Goal: Task Accomplishment & Management: Manage account settings

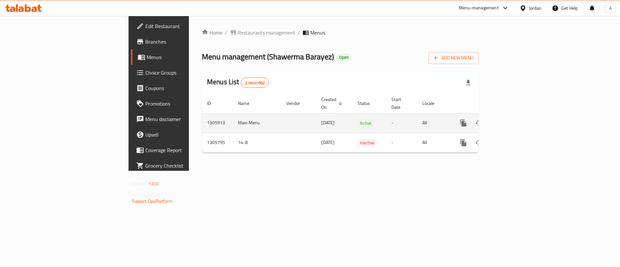
click at [513, 120] on icon "enhanced table" at bounding box center [510, 123] width 6 height 6
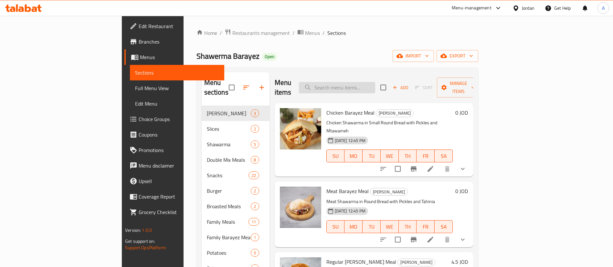
click at [375, 82] on input "search" at bounding box center [337, 87] width 76 height 11
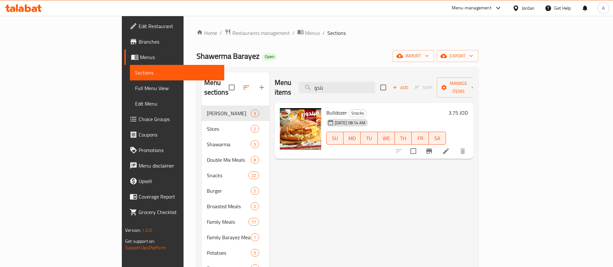
type input "بلدو"
click at [468, 108] on h6 "3.75 JOD" at bounding box center [458, 112] width 19 height 9
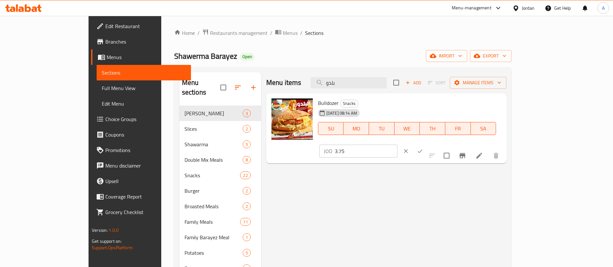
drag, startPoint x: 523, startPoint y: 107, endPoint x: 410, endPoint y: 93, distance: 114.3
click at [410, 93] on div "Menu items بلدو Add Sort Manage items Bulldozer Snacks 19-08-2025 08:14 AM SU M…" at bounding box center [383, 205] width 245 height 267
type input "4.5"
drag, startPoint x: 576, startPoint y: 106, endPoint x: 539, endPoint y: 60, distance: 58.8
click at [423, 148] on icon "ok" at bounding box center [420, 151] width 6 height 6
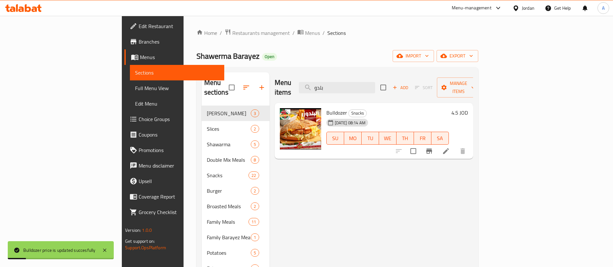
drag, startPoint x: 381, startPoint y: 80, endPoint x: 289, endPoint y: 76, distance: 92.2
click at [297, 79] on div "Menu items بلدو Add Sort Manage items" at bounding box center [374, 87] width 198 height 31
type input "f"
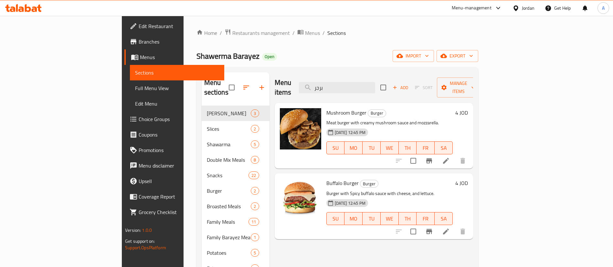
type input "برجر"
drag, startPoint x: 396, startPoint y: 81, endPoint x: 274, endPoint y: 81, distance: 121.8
click at [275, 81] on div "Menu items برجر Add Sort Manage items" at bounding box center [374, 87] width 198 height 31
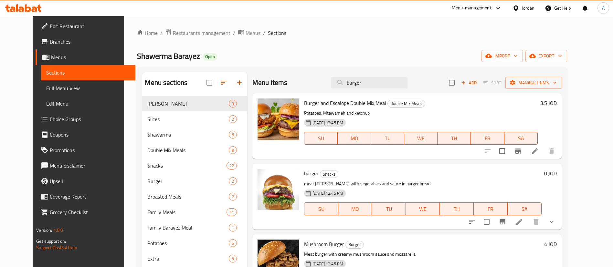
type input "burger"
drag, startPoint x: 575, startPoint y: 220, endPoint x: 564, endPoint y: 213, distance: 12.6
click at [555, 220] on icon "show more" at bounding box center [552, 222] width 8 height 8
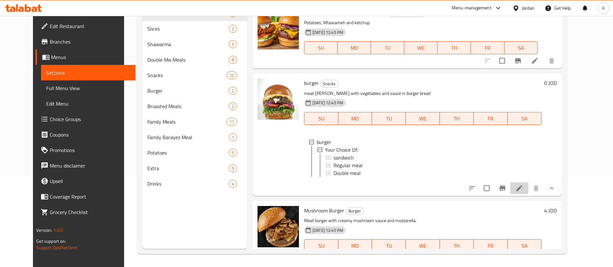
click at [523, 192] on icon at bounding box center [519, 189] width 8 height 8
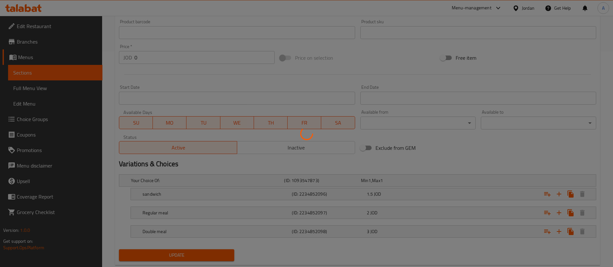
scroll to position [232, 0]
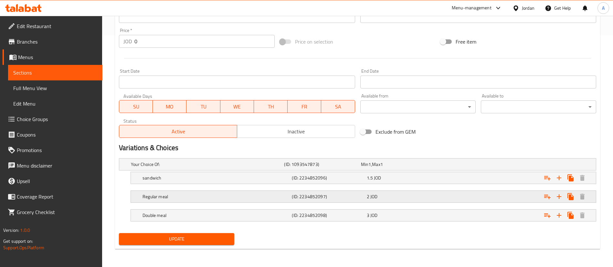
click at [413, 198] on div "2 JOD" at bounding box center [403, 197] width 72 height 6
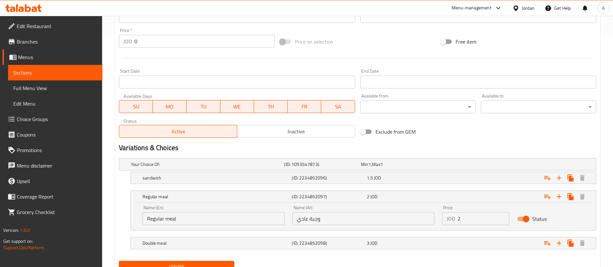
click at [483, 213] on input "2" at bounding box center [484, 218] width 52 height 13
type input "2.75"
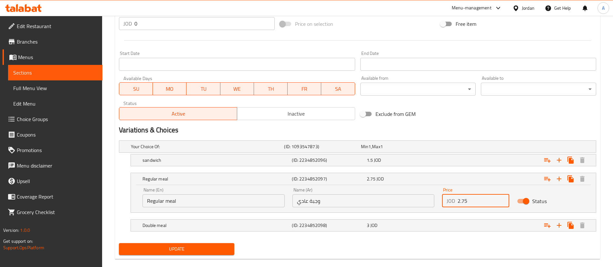
scroll to position [260, 0]
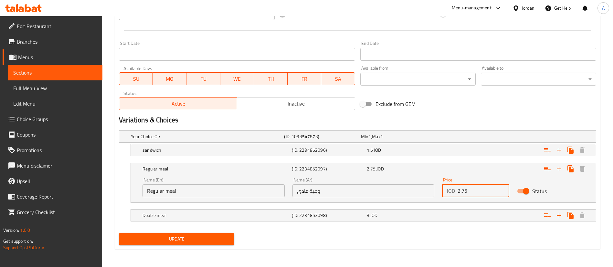
click at [194, 228] on div "Your Choice Of: (ID: 1093547873) Min 1 , Max 1 Name (En) Your Choice Of: Name (…" at bounding box center [357, 179] width 482 height 103
click at [191, 241] on span "Update" at bounding box center [176, 239] width 105 height 8
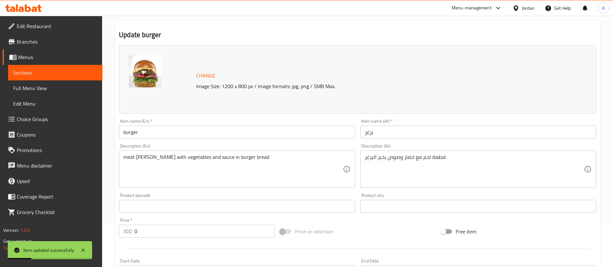
scroll to position [0, 0]
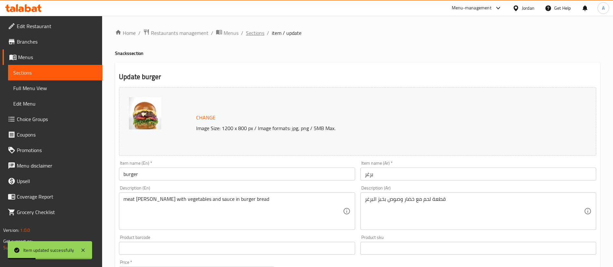
click at [257, 34] on span "Sections" at bounding box center [255, 33] width 18 height 8
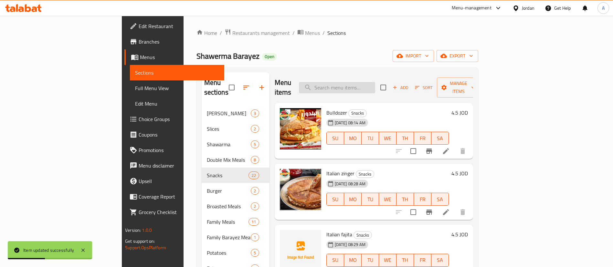
click at [368, 84] on input "search" at bounding box center [337, 87] width 76 height 11
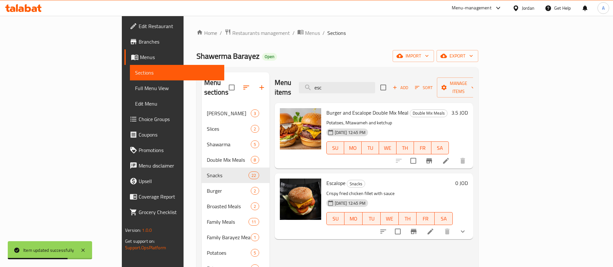
type input "esc"
click at [434, 228] on icon at bounding box center [431, 232] width 8 height 8
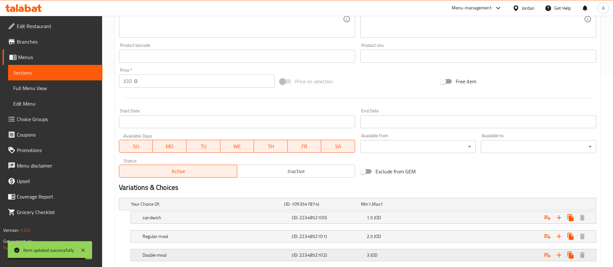
scroll to position [232, 0]
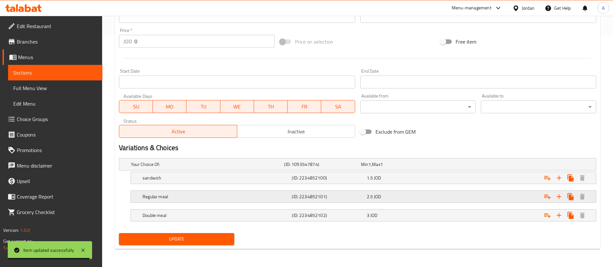
drag, startPoint x: 407, startPoint y: 199, endPoint x: 416, endPoint y: 200, distance: 8.7
click at [408, 199] on div "2.5 JOD" at bounding box center [403, 197] width 72 height 6
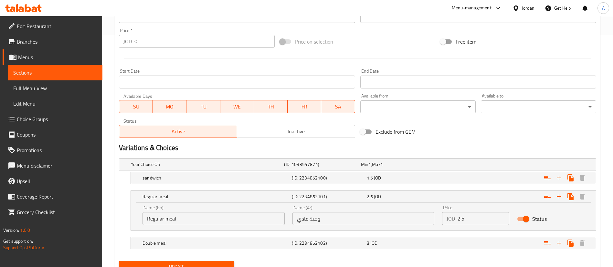
click at [462, 220] on input "2.5" at bounding box center [484, 218] width 52 height 13
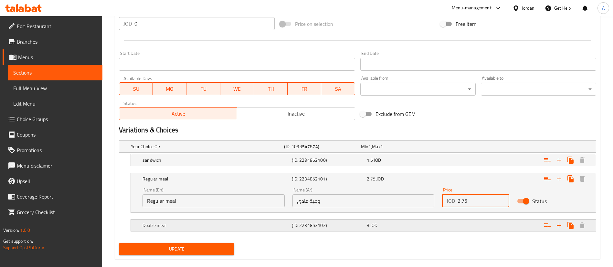
scroll to position [260, 0]
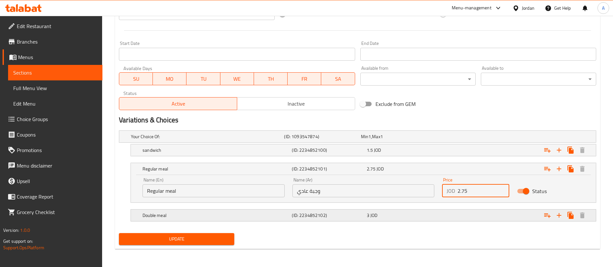
type input "2.75"
click at [218, 221] on div "Double meal (ID: 2234852102) 3 JOD" at bounding box center [365, 215] width 448 height 14
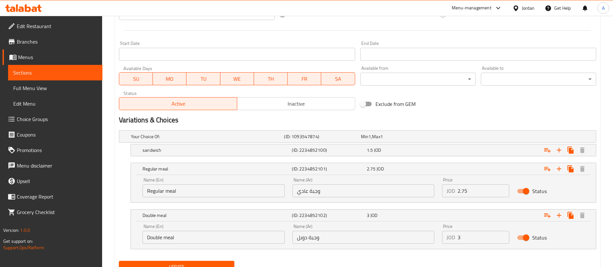
click at [209, 233] on input "Double meal" at bounding box center [214, 237] width 142 height 13
click at [193, 255] on nav at bounding box center [357, 253] width 477 height 5
drag, startPoint x: 193, startPoint y: 259, endPoint x: 193, endPoint y: 262, distance: 3.2
click at [193, 261] on div "Update" at bounding box center [176, 267] width 121 height 17
click at [194, 262] on button "Update" at bounding box center [176, 267] width 115 height 12
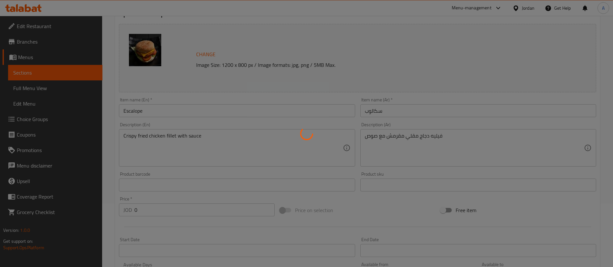
scroll to position [0, 0]
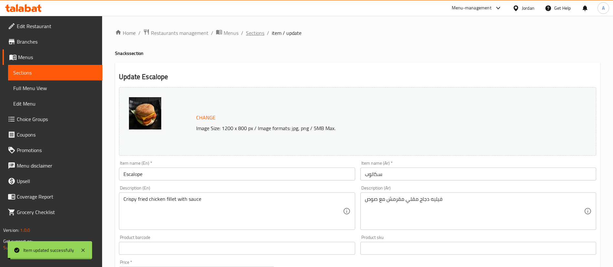
click at [259, 34] on span "Sections" at bounding box center [255, 33] width 18 height 8
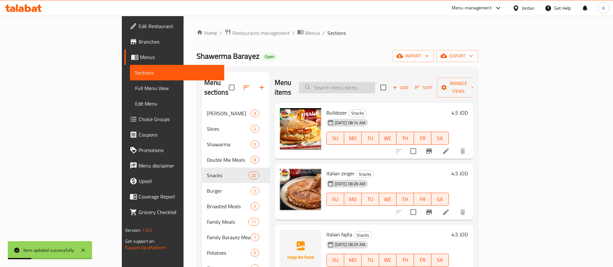
click at [375, 82] on input "search" at bounding box center [337, 87] width 76 height 11
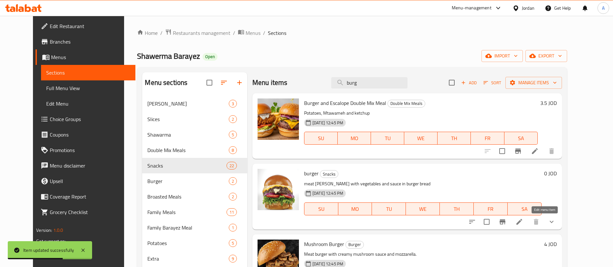
type input "burg"
click at [523, 222] on icon at bounding box center [519, 222] width 8 height 8
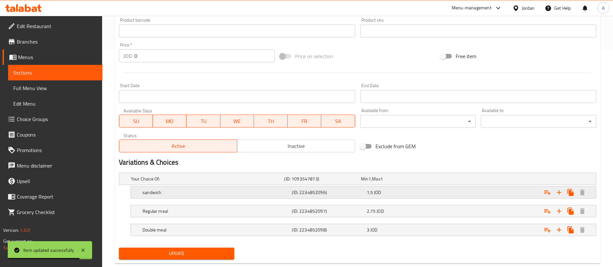
scroll to position [232, 0]
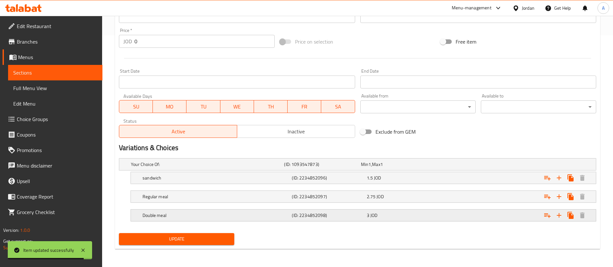
drag, startPoint x: 409, startPoint y: 215, endPoint x: 439, endPoint y: 224, distance: 31.6
click at [410, 215] on div "3 JOD" at bounding box center [403, 215] width 72 height 6
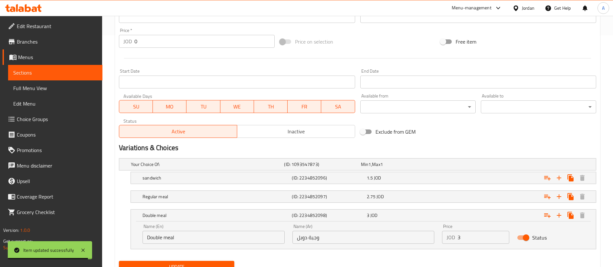
click at [470, 236] on input "3" at bounding box center [484, 237] width 52 height 13
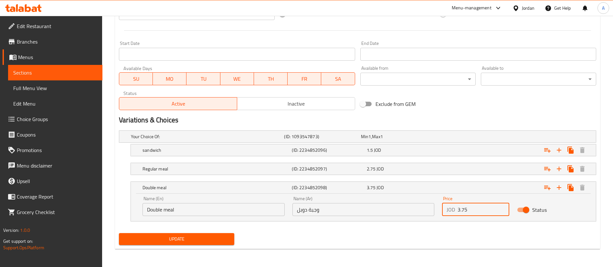
type input "3.75"
click at [193, 245] on div "Update" at bounding box center [176, 239] width 121 height 17
click at [197, 237] on span "Update" at bounding box center [176, 239] width 105 height 8
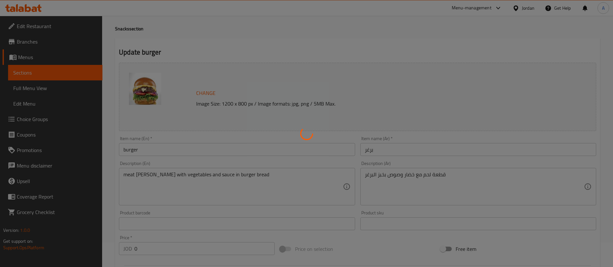
scroll to position [0, 0]
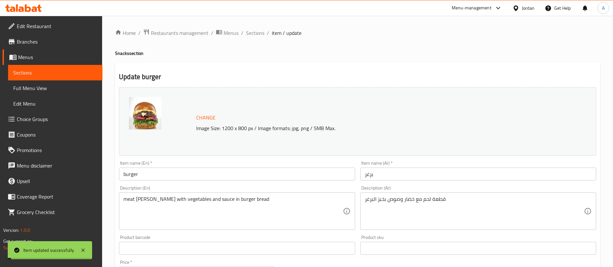
drag, startPoint x: 255, startPoint y: 34, endPoint x: 301, endPoint y: 1, distance: 56.4
click at [255, 34] on span "Sections" at bounding box center [255, 33] width 18 height 8
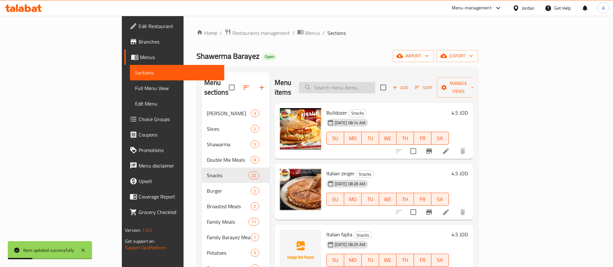
click at [375, 82] on input "search" at bounding box center [337, 87] width 76 height 11
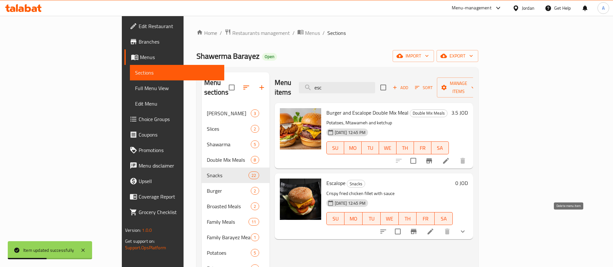
type input "esc"
drag, startPoint x: 554, startPoint y: 229, endPoint x: 555, endPoint y: 225, distance: 4.5
click at [470, 228] on div at bounding box center [422, 232] width 95 height 16
click at [439, 226] on li at bounding box center [430, 232] width 18 height 12
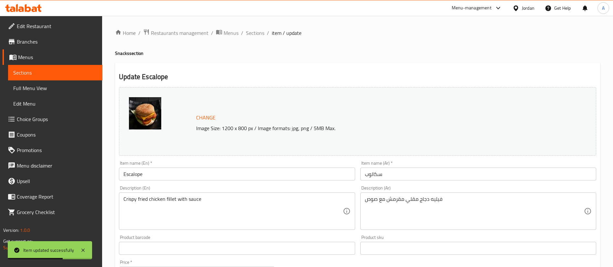
scroll to position [232, 0]
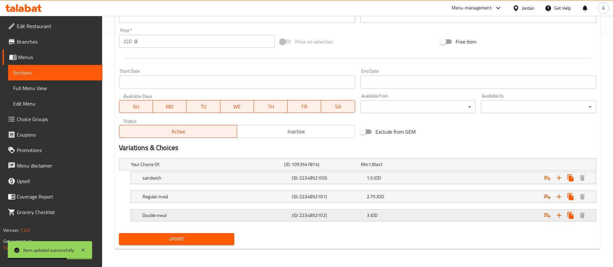
click at [437, 209] on div "Double meal (ID: 2234852102) 3 JOD" at bounding box center [365, 215] width 448 height 14
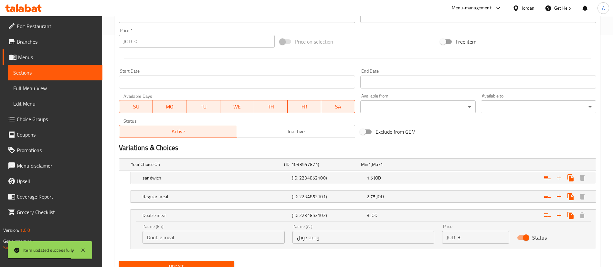
click at [476, 241] on input "3" at bounding box center [484, 237] width 52 height 13
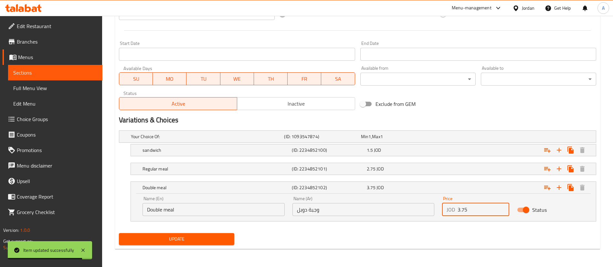
type input "3.75"
click at [173, 234] on button "Update" at bounding box center [176, 239] width 115 height 12
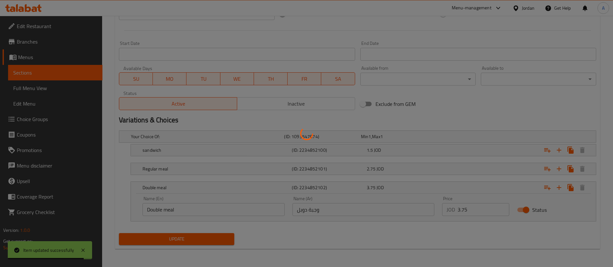
click at [175, 238] on div at bounding box center [306, 133] width 613 height 267
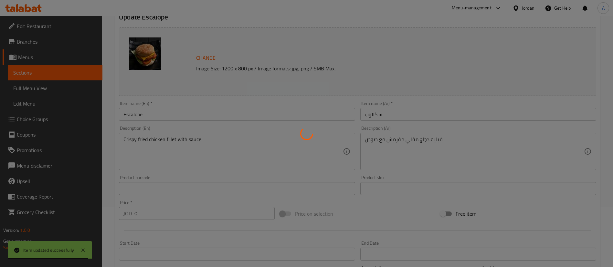
scroll to position [0, 0]
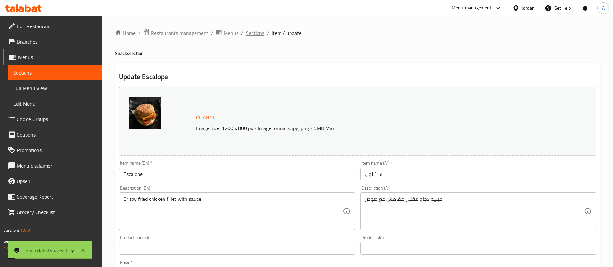
click at [256, 31] on span "Sections" at bounding box center [255, 33] width 18 height 8
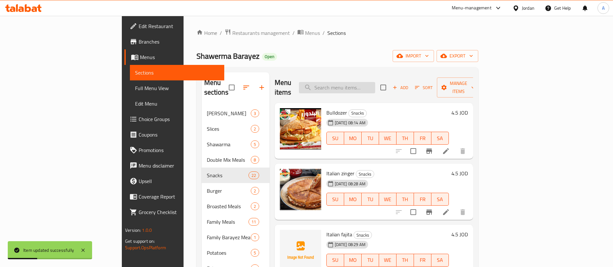
click at [366, 85] on input "search" at bounding box center [337, 87] width 76 height 11
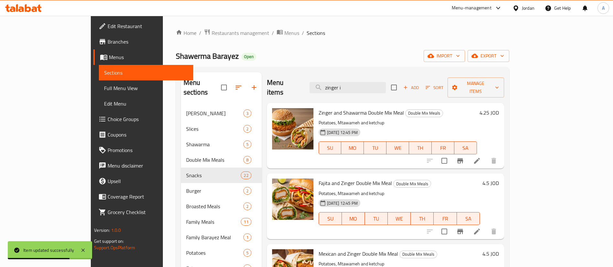
type input "zinger it"
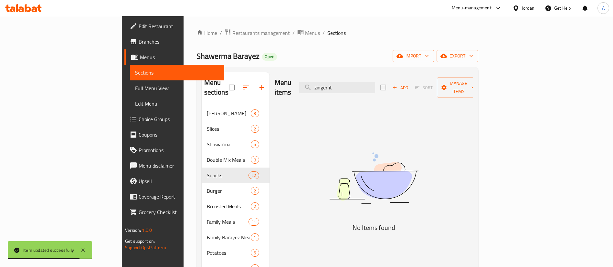
drag, startPoint x: 399, startPoint y: 83, endPoint x: 249, endPoint y: 78, distance: 149.7
click at [275, 84] on div "Menu items zinger it Add Sort Manage items" at bounding box center [374, 87] width 198 height 31
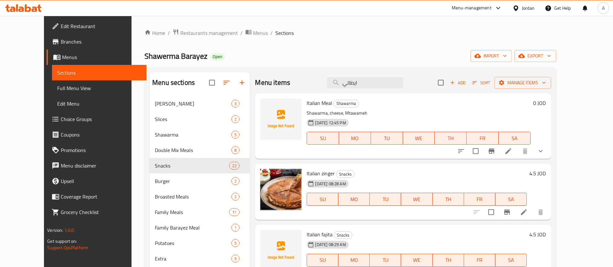
type input "ايطالي"
click at [546, 173] on h6 "4.5 JOD" at bounding box center [537, 173] width 16 height 9
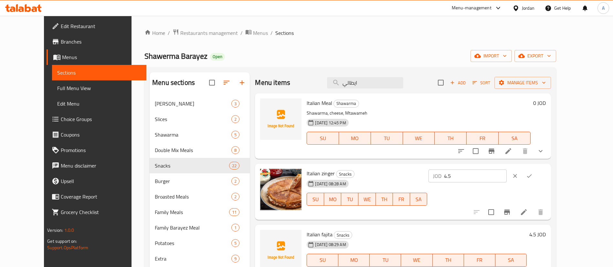
drag, startPoint x: 506, startPoint y: 175, endPoint x: 401, endPoint y: 140, distance: 111.2
click at [414, 169] on div "Italian zinger Snacks 19-08-2025 08:28 AM SU MO TU WE TH FR SA JOD 4.5 ​" at bounding box center [426, 191] width 244 height 51
drag, startPoint x: 493, startPoint y: 174, endPoint x: 446, endPoint y: 169, distance: 47.4
click at [458, 170] on div "Italian zinger Snacks 19-08-2025 08:28 AM SU MO TU WE TH FR SA JOD 5.5 ​" at bounding box center [426, 191] width 244 height 51
type input "5.5"
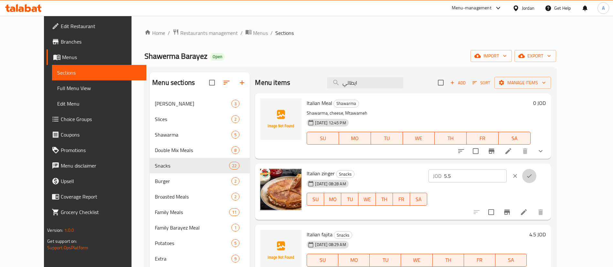
click at [533, 173] on icon "ok" at bounding box center [529, 176] width 6 height 6
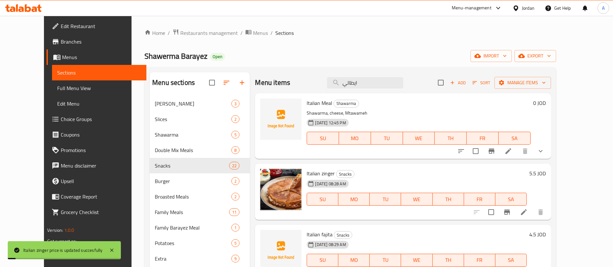
click at [511, 152] on icon at bounding box center [508, 151] width 6 height 6
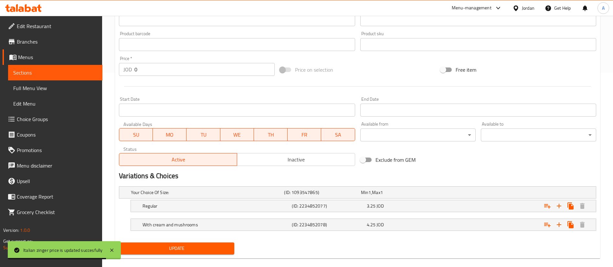
scroll to position [204, 0]
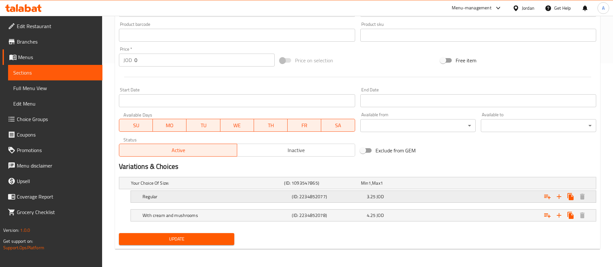
click at [478, 195] on div "Expand" at bounding box center [514, 197] width 149 height 14
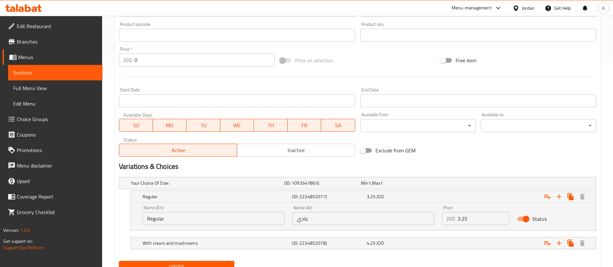
click at [417, 218] on div "Name (En) Regular Name (En) Name (Ar) عادي Name (Ar) Price JOD 3.25 Price Status" at bounding box center [363, 215] width 449 height 27
paste input "5."
type input "5.5"
click at [214, 263] on span "Update" at bounding box center [176, 267] width 105 height 8
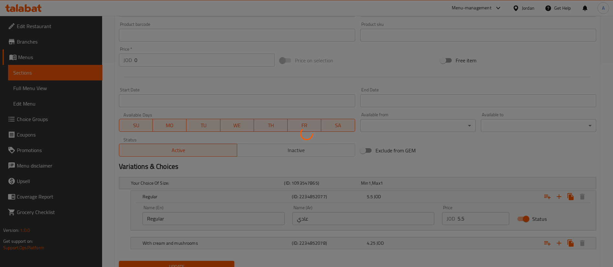
scroll to position [0, 0]
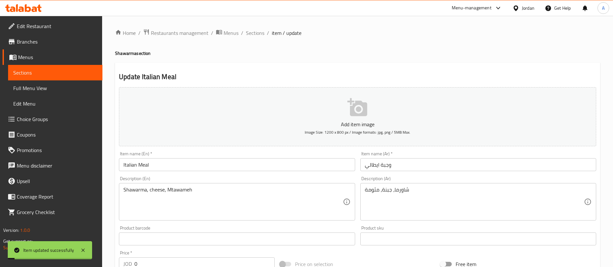
click at [251, 25] on div "Home / Restaurants management / Menus / Sections / item / update Shawarma secti…" at bounding box center [357, 257] width 511 height 483
click at [254, 32] on span "Sections" at bounding box center [255, 33] width 18 height 8
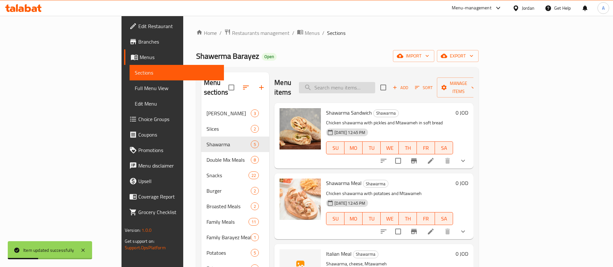
drag, startPoint x: 368, startPoint y: 92, endPoint x: 370, endPoint y: 84, distance: 8.2
click at [368, 92] on div "Menu items Add Sort Manage items" at bounding box center [373, 87] width 199 height 31
click at [370, 84] on input "search" at bounding box center [337, 87] width 76 height 11
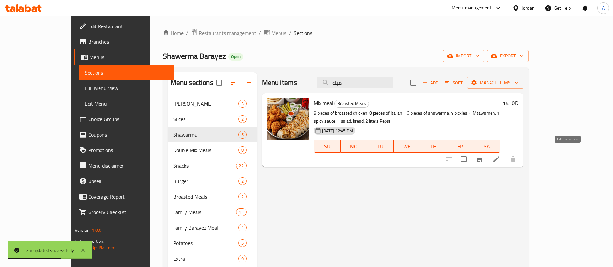
type input "ميك"
click at [500, 155] on icon at bounding box center [496, 159] width 8 height 8
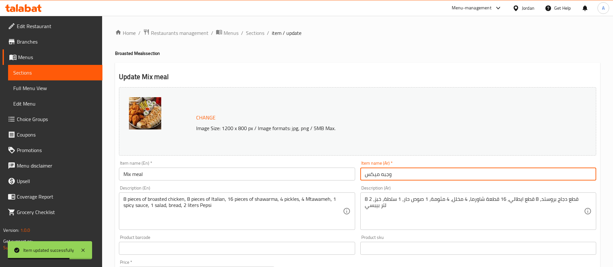
drag, startPoint x: 453, startPoint y: 173, endPoint x: 324, endPoint y: 169, distance: 129.3
click at [333, 171] on div "Change Image Size: 1200 x 800 px / Image formats: jpg, png / 5MB Max. Item name…" at bounding box center [357, 229] width 482 height 288
paste input "ة ميكس الذهبيه"
type input "وجبة ميكس الذهبيه"
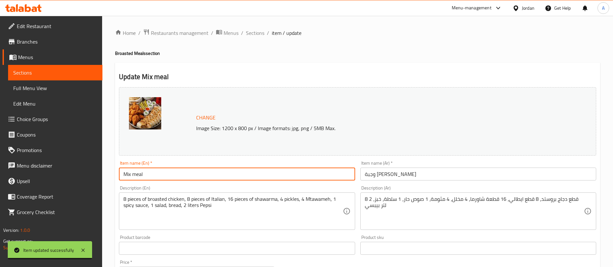
drag, startPoint x: 238, startPoint y: 174, endPoint x: 55, endPoint y: 154, distance: 183.2
click at [98, 160] on div "Edit Restaurant Branches Menus Sections Full Menu View Edit Menu Choice Groups …" at bounding box center [306, 241] width 613 height 450
paste input "Golden Mix M"
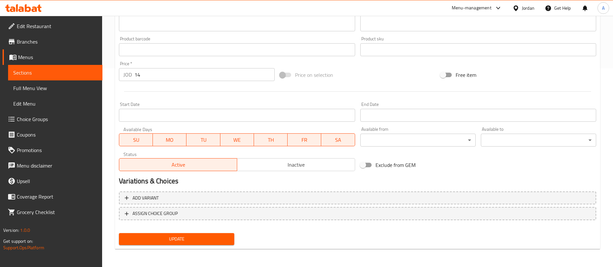
type input "Golden Mix Meal"
click at [141, 229] on div "Add variant ASSIGN CHOICE GROUP" at bounding box center [357, 210] width 482 height 42
click at [143, 239] on span "Update" at bounding box center [176, 239] width 105 height 8
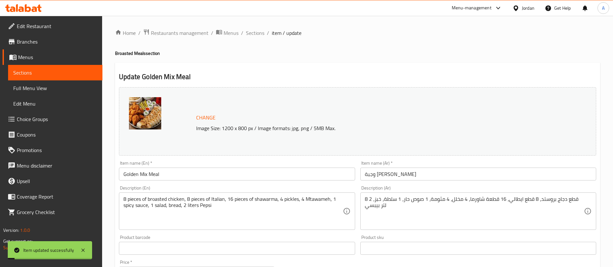
click at [255, 37] on span "Sections" at bounding box center [255, 33] width 18 height 8
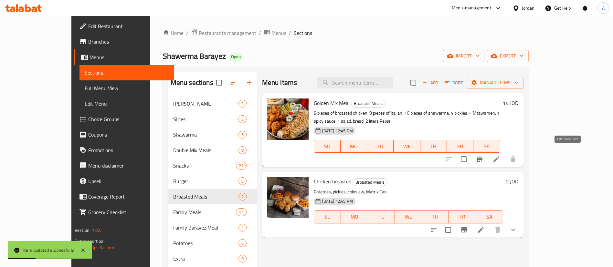
click at [500, 155] on icon at bounding box center [496, 159] width 8 height 8
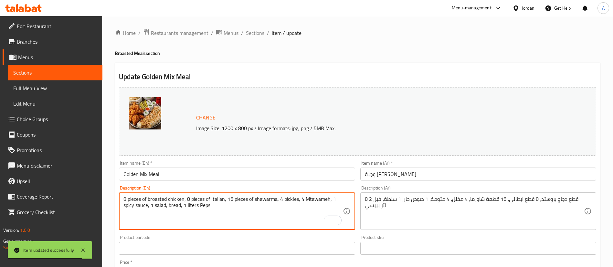
drag, startPoint x: 224, startPoint y: 208, endPoint x: 119, endPoint y: 199, distance: 105.8
click at [119, 199] on div "Description (En) 8 pieces of broasted chicken, 8 pieces of Italian, 16 pieces o…" at bounding box center [236, 207] width 241 height 49
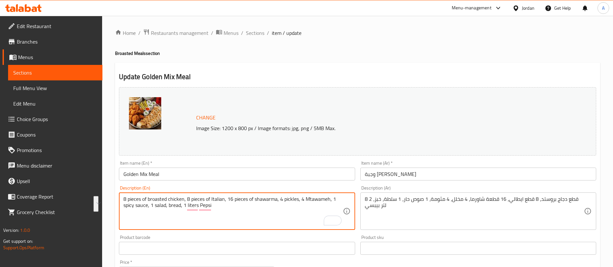
click at [225, 214] on textarea "8 pieces of broasted chicken, 8 pieces of Italian, 16 pieces of shawarma, 4 pic…" at bounding box center [232, 211] width 219 height 31
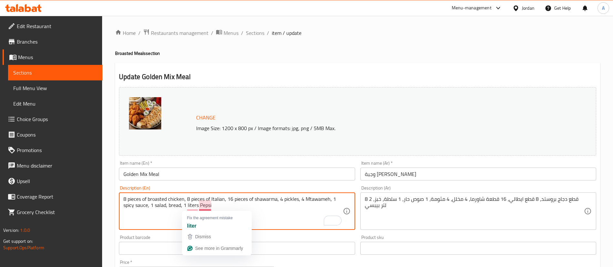
drag, startPoint x: 215, startPoint y: 208, endPoint x: 199, endPoint y: 207, distance: 15.9
click at [199, 207] on textarea "8 pieces of broasted chicken, 8 pieces of Italian, 16 pieces of shawarma, 4 pic…" at bounding box center [232, 211] width 219 height 31
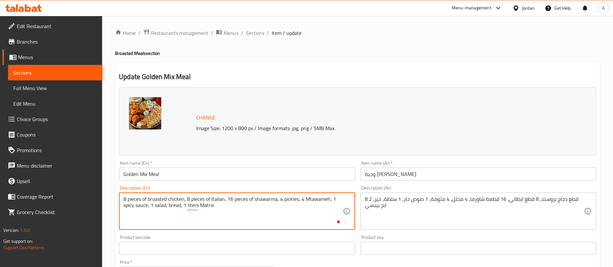
drag, startPoint x: 204, startPoint y: 208, endPoint x: 115, endPoint y: 186, distance: 91.7
click at [115, 186] on div "Update Golden Mix Meal Change Image Size: 1200 x 800 px / Image formats: jpg, p…" at bounding box center [357, 255] width 485 height 385
type textarea "8 pieces of broasted chicken, 8 pieces of Italian, 16 pieces of shawarma, 4 pic…"
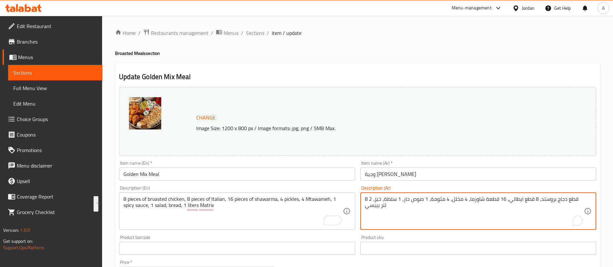
drag, startPoint x: 387, startPoint y: 211, endPoint x: 366, endPoint y: 198, distance: 24.7
paste textarea "صة حارة، 1 سلطة، خبز، 1 لتر ماتريكس"
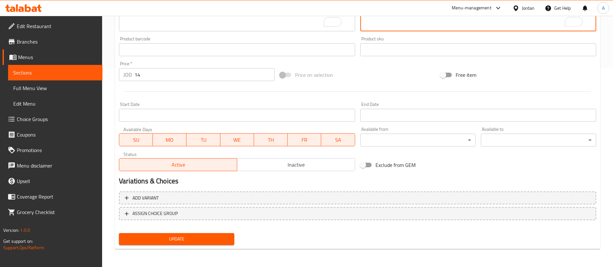
type textarea "8 قطع دجاج بروستد، 8 قطع ايطالي، 16 قطعة شاورما، 4 مخلل، 4 مثومة، 1 صلصة حارة، …"
drag, startPoint x: 214, startPoint y: 231, endPoint x: 213, endPoint y: 239, distance: 7.8
click at [213, 231] on div "Update" at bounding box center [176, 239] width 121 height 17
click at [213, 238] on span "Update" at bounding box center [176, 239] width 105 height 8
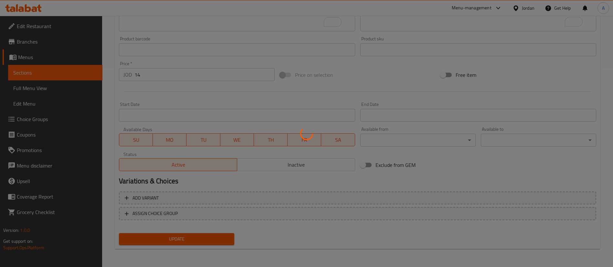
scroll to position [0, 0]
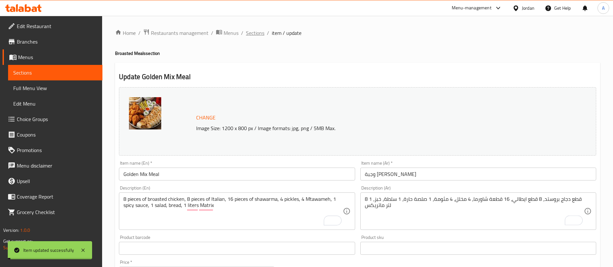
click at [251, 36] on span "Sections" at bounding box center [255, 33] width 18 height 8
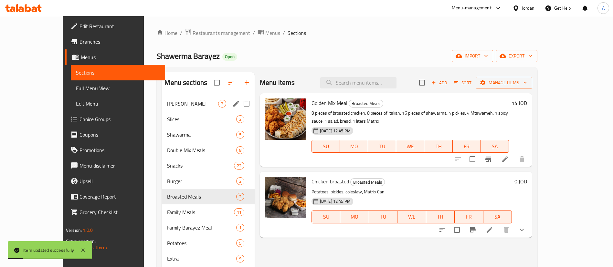
click at [162, 108] on div "Barayez Shawerma 3" at bounding box center [208, 104] width 92 height 16
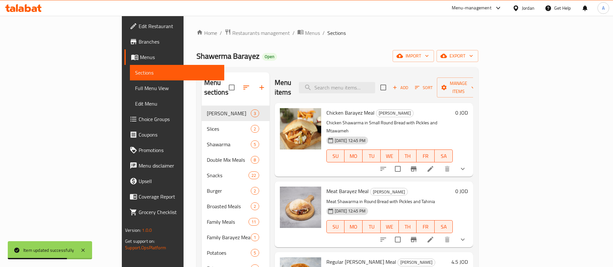
click at [467, 165] on icon "show more" at bounding box center [463, 169] width 8 height 8
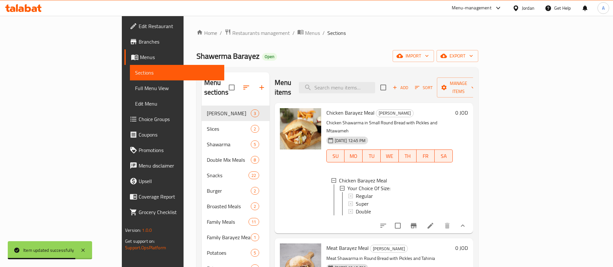
click at [467, 222] on icon "show more" at bounding box center [463, 226] width 8 height 8
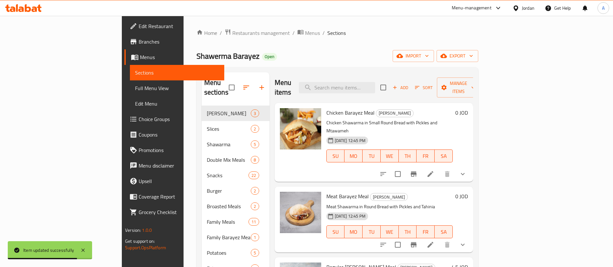
click at [470, 182] on button "show more" at bounding box center [463, 174] width 16 height 16
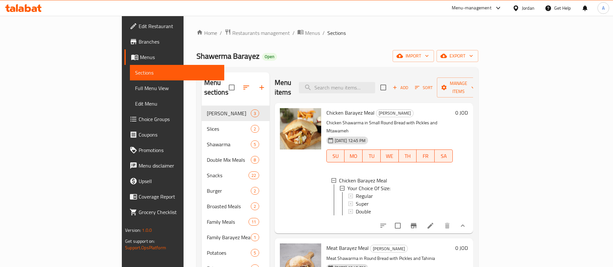
click at [372, 91] on div "Menu items Add Sort Manage items" at bounding box center [374, 87] width 198 height 31
click at [375, 84] on input "search" at bounding box center [337, 87] width 76 height 11
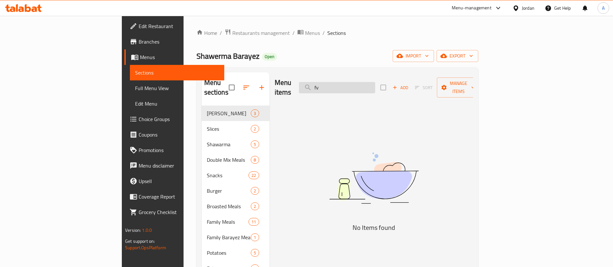
type input "f"
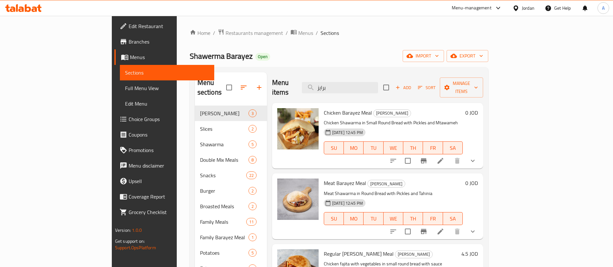
type input "برايز"
click at [444, 157] on icon at bounding box center [441, 161] width 8 height 8
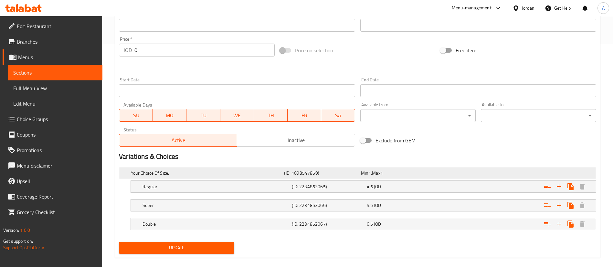
scroll to position [232, 0]
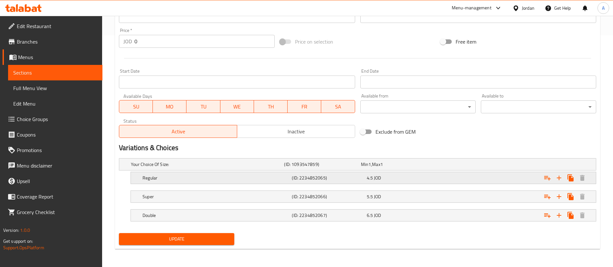
click at [311, 185] on div "Regular (ID: 2234852065) 4.5 JOD" at bounding box center [365, 178] width 448 height 14
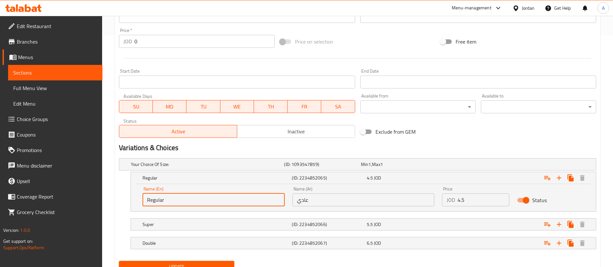
click at [254, 199] on input "Regular" at bounding box center [214, 200] width 142 height 13
drag, startPoint x: 249, startPoint y: 195, endPoint x: 101, endPoint y: 187, distance: 148.6
click at [101, 187] on div "Edit Restaurant Branches Menus Sections Full Menu View Edit Menu Choice Groups …" at bounding box center [306, 39] width 613 height 511
type input "Regular 4 Pieces"
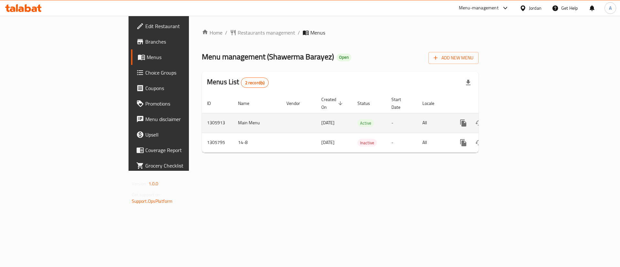
click at [518, 115] on link "enhanced table" at bounding box center [510, 123] width 16 height 16
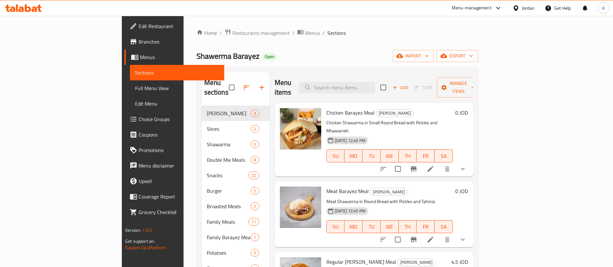
click at [433, 166] on icon at bounding box center [431, 169] width 6 height 6
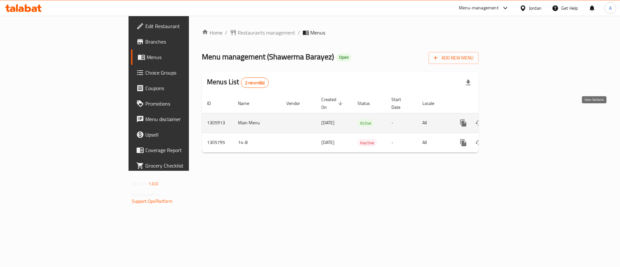
click at [514, 119] on icon "enhanced table" at bounding box center [510, 123] width 8 height 8
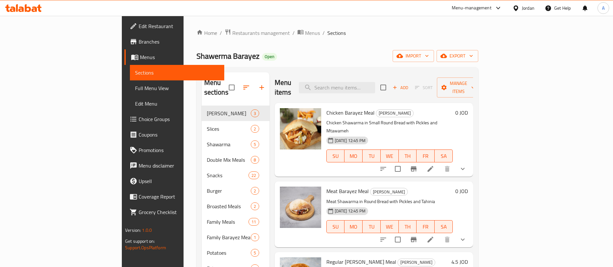
click at [439, 163] on li at bounding box center [430, 169] width 18 height 12
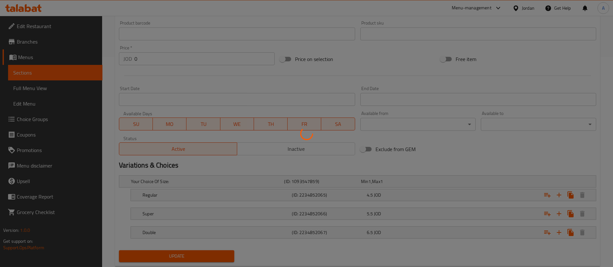
scroll to position [216, 0]
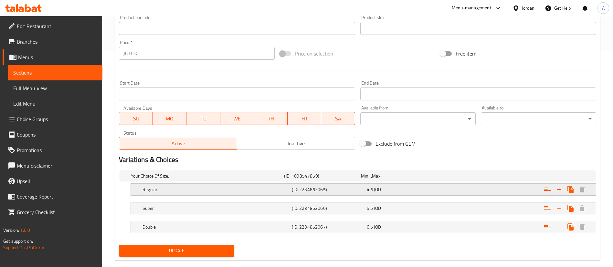
click at [401, 193] on div "4.5 JOD" at bounding box center [403, 189] width 72 height 6
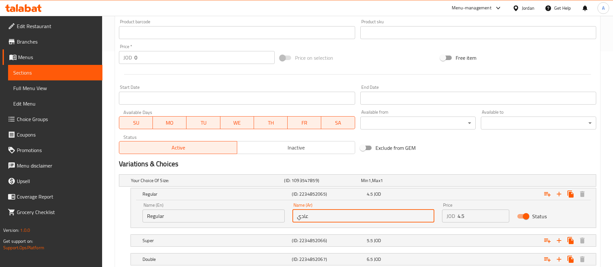
drag, startPoint x: 338, startPoint y: 217, endPoint x: 216, endPoint y: 211, distance: 123.0
click at [226, 213] on div "Name (En) Regular Name (En) Name (Ar) عادي Name (Ar) Price JOD 4.5 Price Status" at bounding box center [363, 212] width 449 height 27
paste input "4 قطع"
type input "عادي 4 قطع"
drag, startPoint x: 208, startPoint y: 215, endPoint x: 94, endPoint y: 207, distance: 114.0
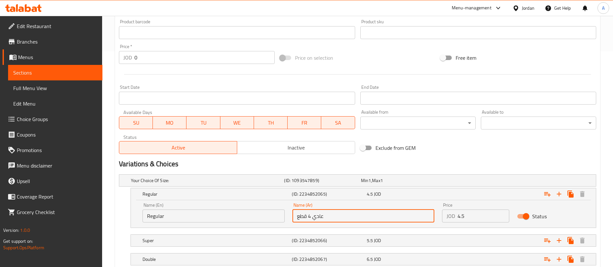
click at [102, 209] on div "Home / Restaurants management / Menus / Sections / item / update Barayez Shawer…" at bounding box center [357, 55] width 511 height 511
paste input "4 Pie"
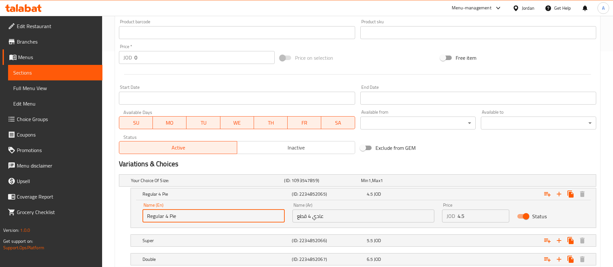
scroll to position [260, 0]
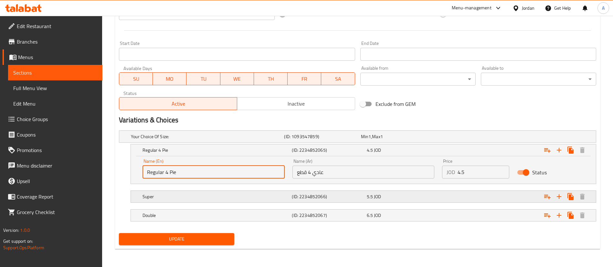
type input "Regular 4 Pie"
drag, startPoint x: 167, startPoint y: 193, endPoint x: 170, endPoint y: 187, distance: 6.8
click at [167, 192] on div "Super" at bounding box center [215, 196] width 149 height 9
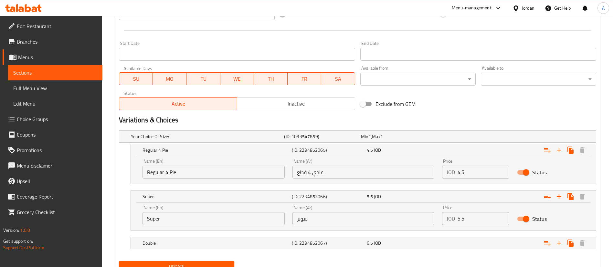
drag, startPoint x: 224, startPoint y: 222, endPoint x: 225, endPoint y: 217, distance: 4.3
click at [224, 220] on input "Super" at bounding box center [214, 218] width 142 height 13
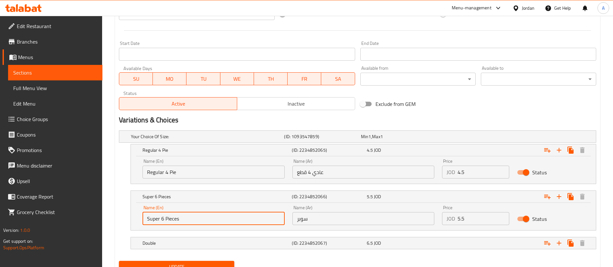
drag, startPoint x: 223, startPoint y: 219, endPoint x: 83, endPoint y: 228, distance: 140.2
click at [91, 231] on div "Edit Restaurant Branches Menus Sections Full Menu View Edit Menu Choice Groups …" at bounding box center [306, 25] width 613 height 539
type input "Super 6 Pieces"
drag, startPoint x: 368, startPoint y: 220, endPoint x: 253, endPoint y: 219, distance: 115.0
click at [259, 219] on div "Name (En) Super 6 Pieces Name (En) Name (Ar) سوبر Name (Ar) Price JOD 5.5 Price…" at bounding box center [363, 215] width 449 height 27
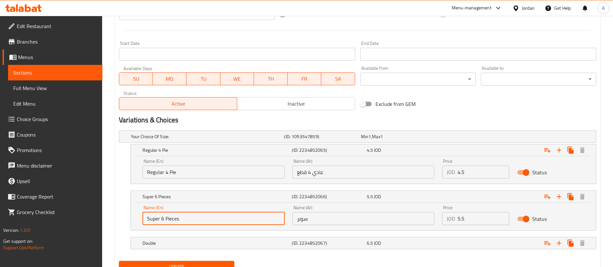
paste input "6 قطع"
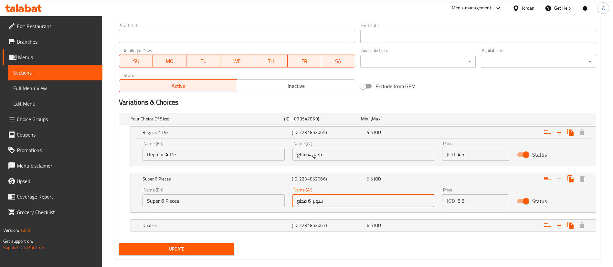
scroll to position [288, 0]
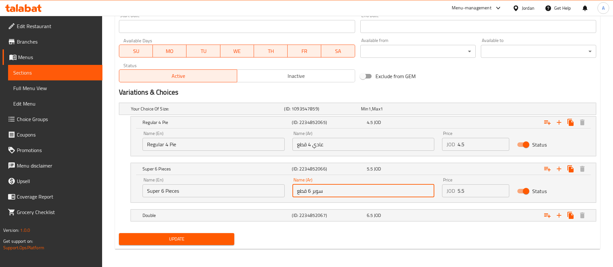
type input "سوبر 6 قطع"
click at [216, 212] on h5 "Double" at bounding box center [216, 215] width 147 height 6
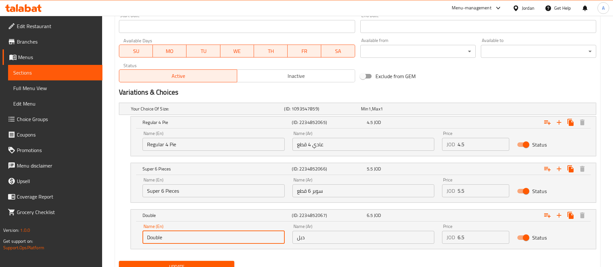
click at [223, 240] on input "Double" at bounding box center [214, 237] width 142 height 13
drag, startPoint x: 97, startPoint y: 249, endPoint x: 55, endPoint y: 246, distance: 42.8
click at [58, 246] on div "Edit Restaurant Branches Menus Sections Full Menu View Edit Menu Choice Groups …" at bounding box center [306, 11] width 613 height 567
type input "Double 8 Pieces"
drag, startPoint x: 312, startPoint y: 239, endPoint x: 227, endPoint y: 239, distance: 84.7
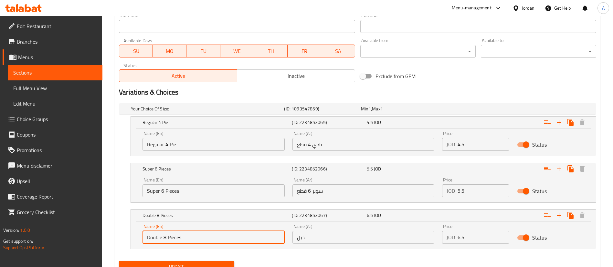
click at [242, 234] on div "Name (En) Double 8 Pieces Name (En) Name (Ar) دبل Name (Ar) Price JOD 6.5 Price…" at bounding box center [363, 233] width 449 height 27
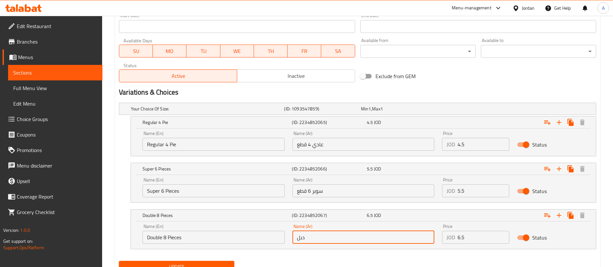
paste input "8 قطع مزدوجة"
type input "8 قطع مزدوجة"
click at [196, 261] on button "Update" at bounding box center [176, 267] width 115 height 12
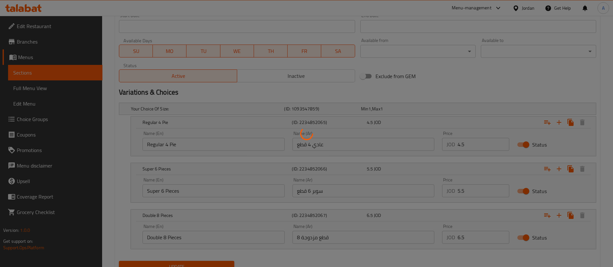
drag, startPoint x: 197, startPoint y: 263, endPoint x: 202, endPoint y: 236, distance: 27.3
click at [197, 262] on div at bounding box center [306, 133] width 613 height 267
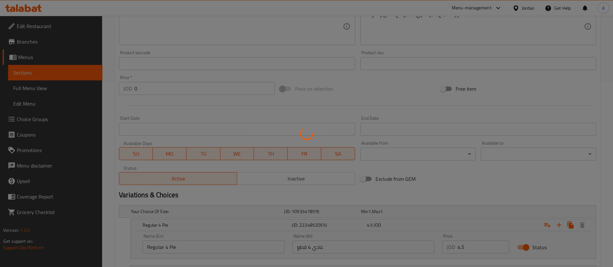
scroll to position [0, 0]
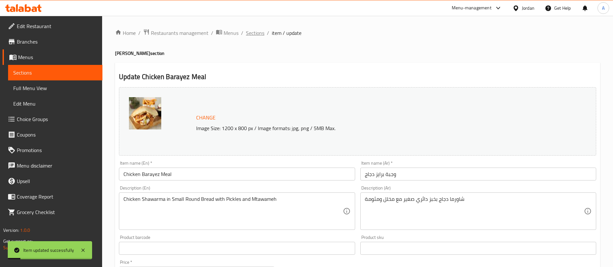
click at [256, 29] on span "Sections" at bounding box center [255, 33] width 18 height 8
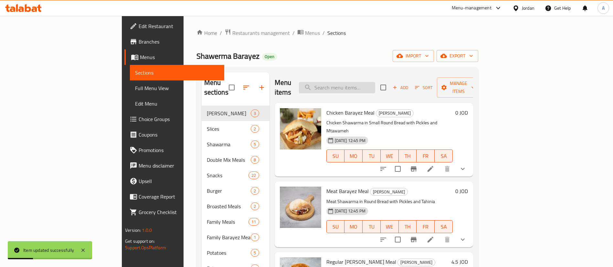
click at [375, 82] on input "search" at bounding box center [337, 87] width 76 height 11
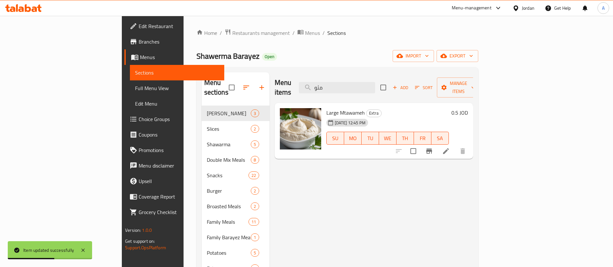
type input "مثو"
click at [468, 108] on h6 "0.5 JOD" at bounding box center [459, 112] width 16 height 9
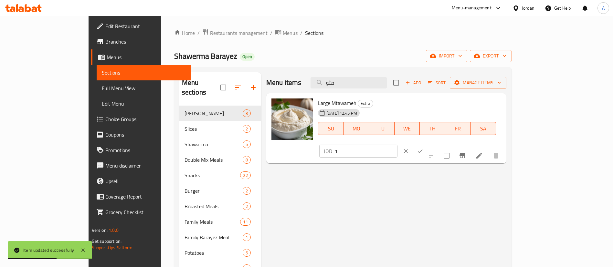
click at [470, 112] on div "Large Mtawameh Extra [DATE] 12:45 PM SU MO TU WE TH FR SA JOD 1 ​" at bounding box center [409, 128] width 188 height 65
type input "1"
click at [427, 144] on button "ok" at bounding box center [420, 151] width 14 height 14
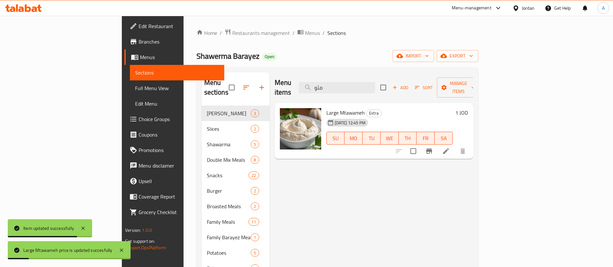
drag, startPoint x: 383, startPoint y: 82, endPoint x: 289, endPoint y: 82, distance: 94.4
click at [295, 83] on div "Menu items مثو Add Sort Manage items" at bounding box center [374, 87] width 198 height 31
type input "مايو"
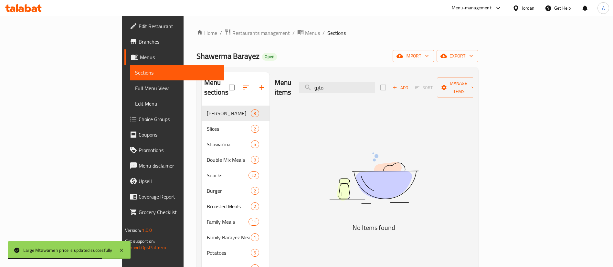
drag, startPoint x: 386, startPoint y: 79, endPoint x: 264, endPoint y: 76, distance: 121.9
click at [275, 78] on div "Menu items مايو Add Sort Manage items" at bounding box center [374, 87] width 198 height 31
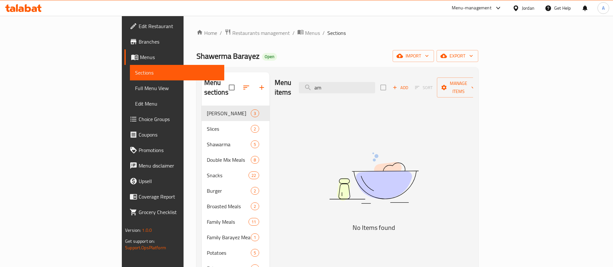
type input "a"
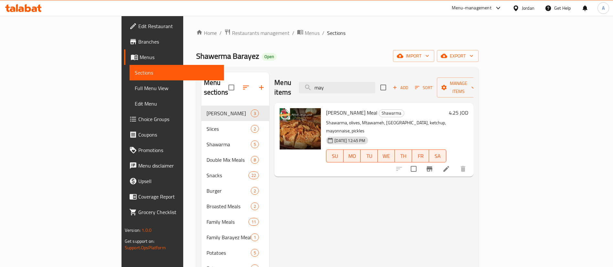
type input "may"
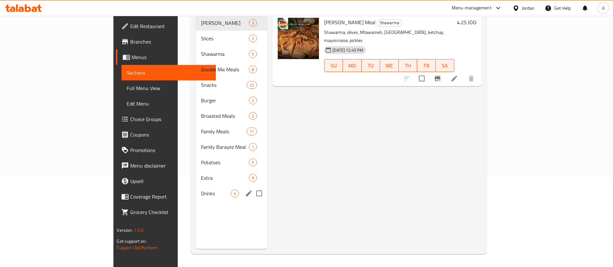
click at [201, 174] on span "Extra" at bounding box center [225, 178] width 48 height 8
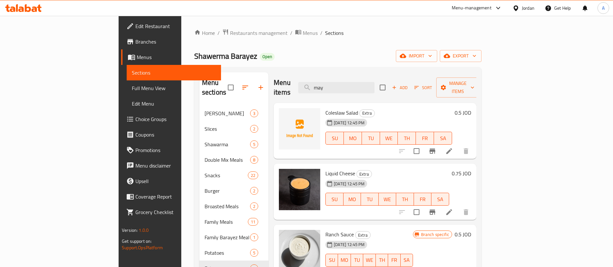
click at [410, 83] on button "Add" at bounding box center [399, 88] width 21 height 10
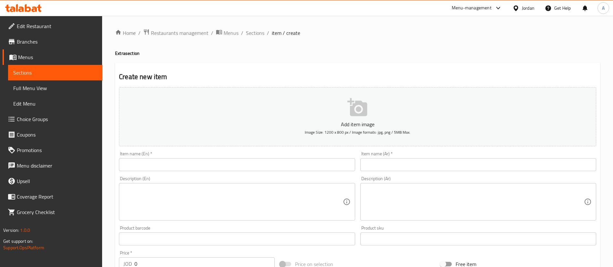
click at [307, 159] on div "Item name (En)   * Item name (En) *" at bounding box center [237, 162] width 236 height 20
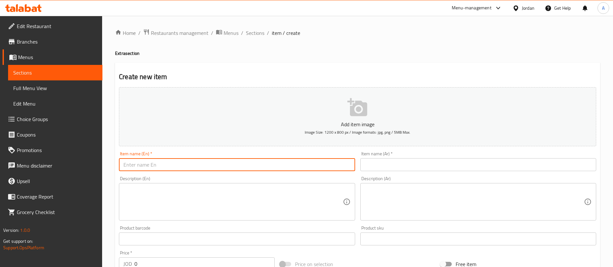
click at [307, 165] on input "text" at bounding box center [237, 164] width 236 height 13
type input "Mayonnaise"
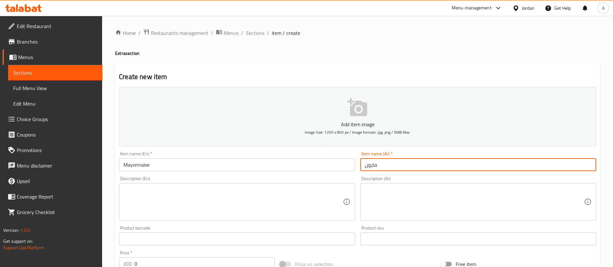
type input "مايونيز"
click at [316, 210] on textarea at bounding box center [232, 202] width 219 height 31
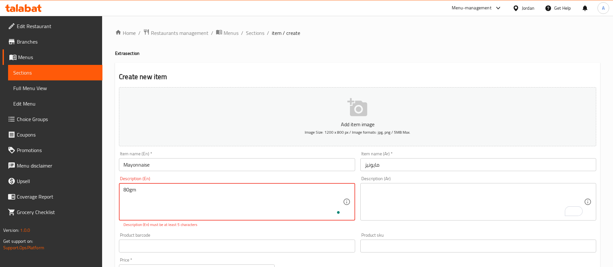
type textarea "80gm"
drag, startPoint x: 198, startPoint y: 199, endPoint x: 74, endPoint y: 190, distance: 124.8
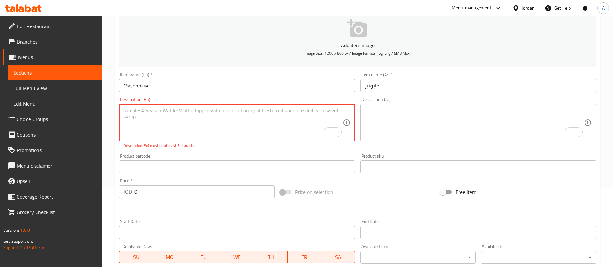
scroll to position [145, 0]
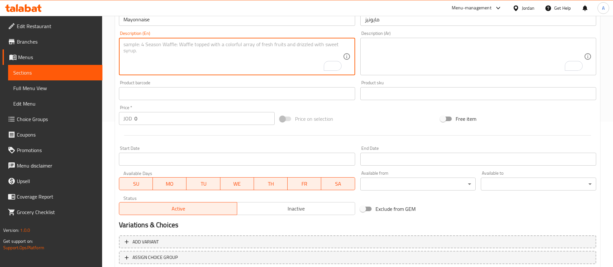
click at [81, 110] on div "Edit Restaurant Branches Menus Sections Full Menu View Edit Menu Choice Groups …" at bounding box center [306, 90] width 613 height 441
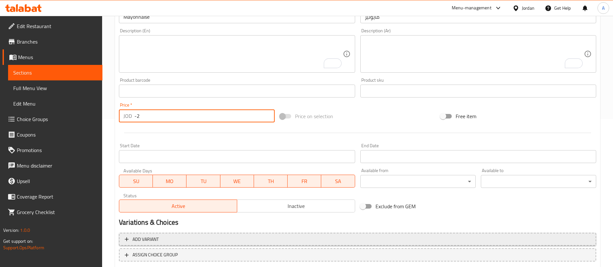
scroll to position [189, 0]
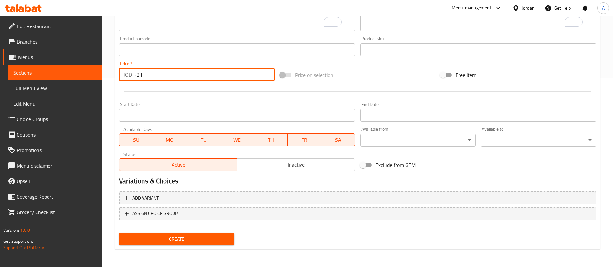
drag, startPoint x: 155, startPoint y: 67, endPoint x: 123, endPoint y: 72, distance: 32.0
click at [152, 69] on div "Price   * JOD -21 Price *" at bounding box center [197, 71] width 156 height 20
click at [123, 72] on div "JOD -21 Price *" at bounding box center [197, 74] width 156 height 13
type input "1"
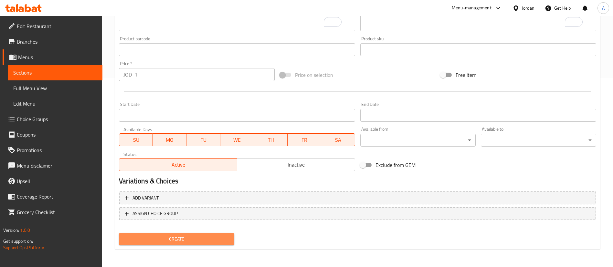
click at [159, 239] on span "Create" at bounding box center [176, 239] width 105 height 8
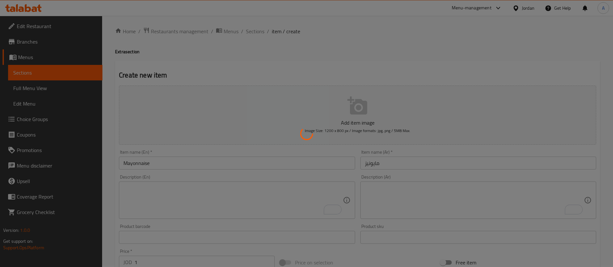
scroll to position [0, 0]
type input "0"
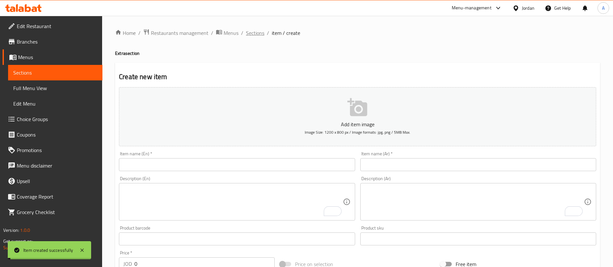
click at [260, 37] on span "Sections" at bounding box center [255, 33] width 18 height 8
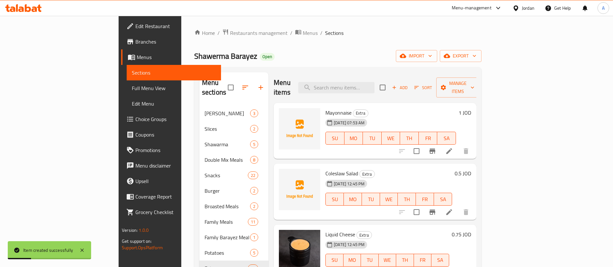
click at [191, 27] on div "Home / Restaurants management / Menus / Sections Shawerma Barayez Open import e…" at bounding box center [337, 187] width 313 height 342
click at [194, 38] on div "Home / Restaurants management / Menus / Sections Shawerma Barayez Open import e…" at bounding box center [337, 187] width 287 height 316
click at [230, 29] on span "Restaurants management" at bounding box center [259, 33] width 58 height 8
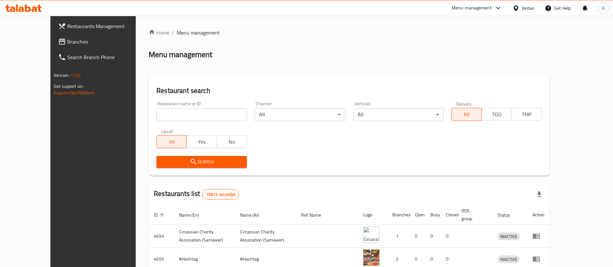
click at [189, 118] on div at bounding box center [306, 133] width 613 height 267
click at [189, 118] on input "search" at bounding box center [201, 114] width 90 height 13
type input "zaika"
click button "Search" at bounding box center [201, 162] width 90 height 12
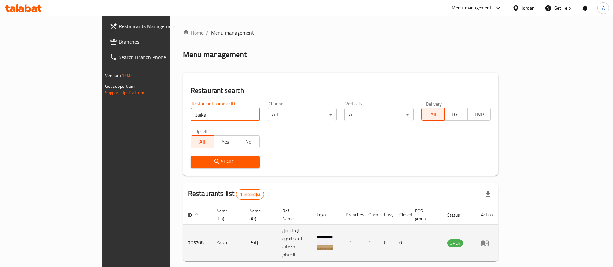
click at [489, 241] on icon "enhanced table" at bounding box center [484, 243] width 7 height 5
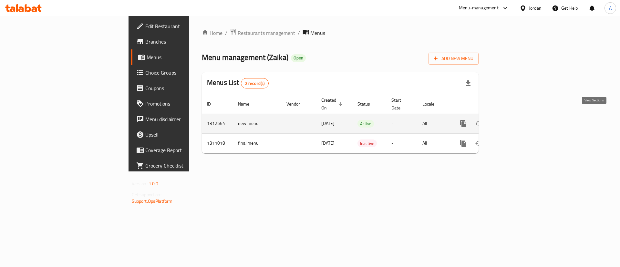
click at [514, 120] on icon "enhanced table" at bounding box center [510, 124] width 8 height 8
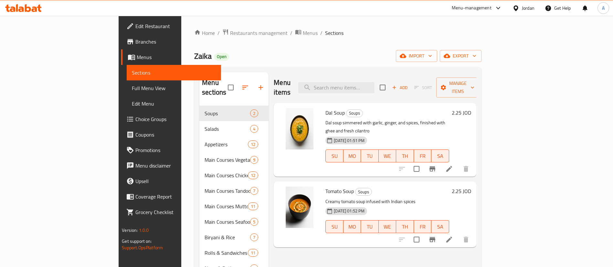
click at [135, 39] on span "Branches" at bounding box center [175, 42] width 80 height 8
